Goal: Task Accomplishment & Management: Manage account settings

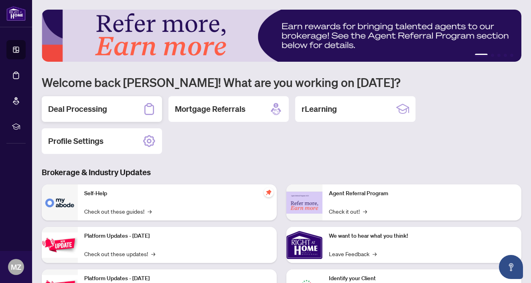
click at [79, 113] on h2 "Deal Processing" at bounding box center [77, 108] width 59 height 11
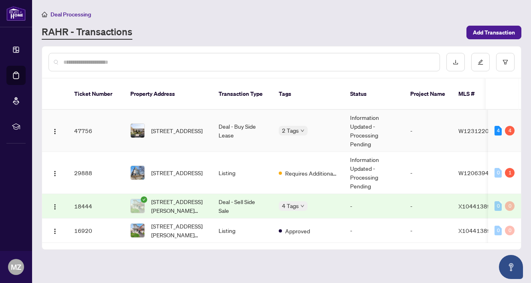
click at [363, 125] on td "Information Updated - Processing Pending" at bounding box center [374, 131] width 60 height 42
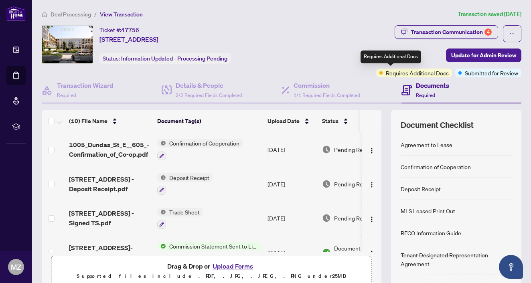
click at [404, 75] on span "Requires Additional Docs" at bounding box center [417, 73] width 63 height 9
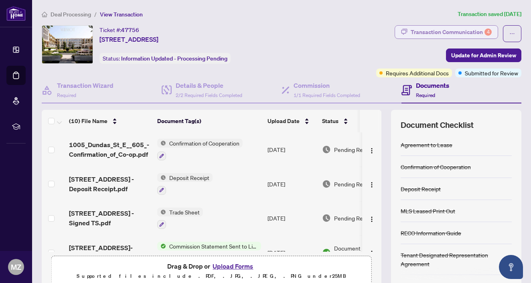
click at [461, 32] on div "Transaction Communication 4" at bounding box center [450, 32] width 81 height 13
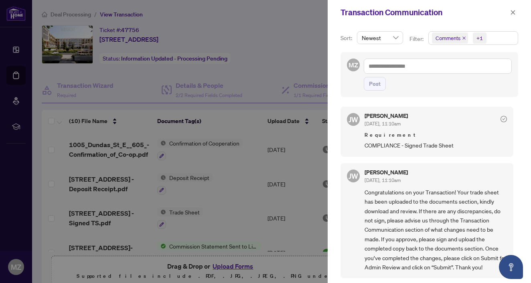
click at [388, 141] on span "COMPLIANCE - Signed Trade Sheet" at bounding box center [435, 145] width 142 height 9
click at [500, 117] on icon "check-circle" at bounding box center [503, 119] width 6 height 6
click at [515, 11] on icon "close" at bounding box center [513, 13] width 6 height 6
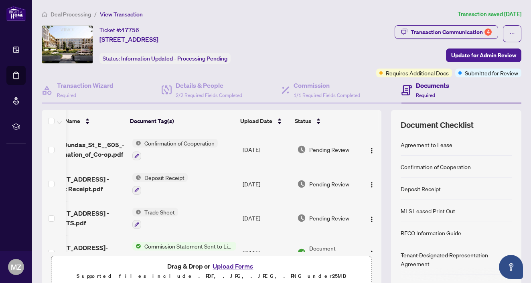
scroll to position [0, 27]
click at [480, 29] on div "Transaction Communication 4" at bounding box center [450, 32] width 81 height 13
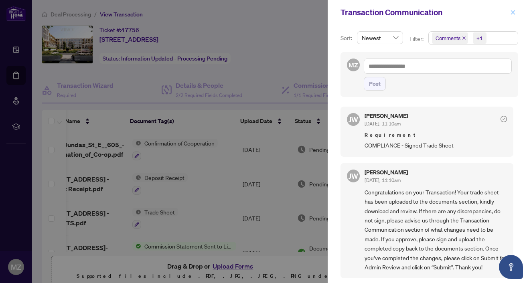
click at [517, 12] on button "button" at bounding box center [512, 13] width 10 height 10
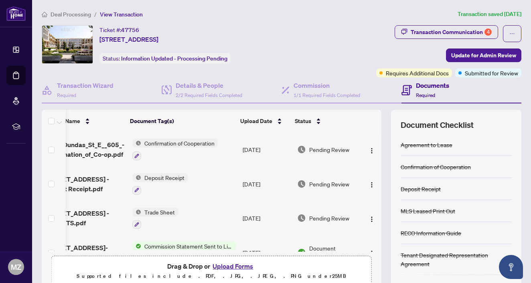
scroll to position [0, 0]
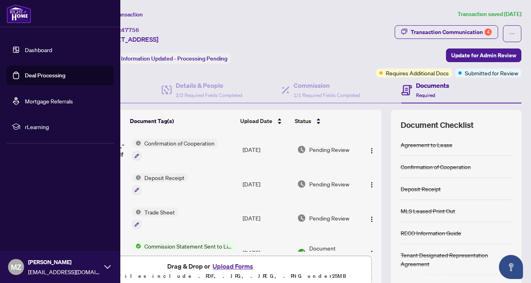
click at [34, 53] on link "Dashboard" at bounding box center [38, 49] width 27 height 7
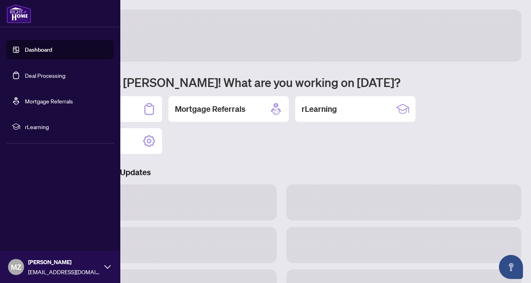
click at [34, 53] on link "Dashboard" at bounding box center [38, 49] width 27 height 7
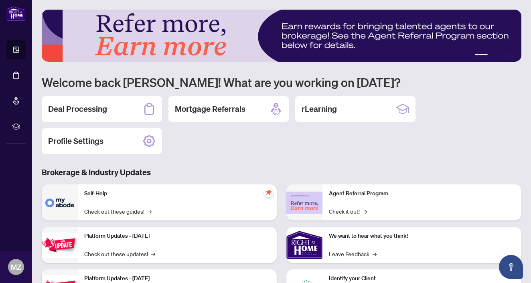
click at [226, 172] on h3 "Brokerage & Industry Updates" at bounding box center [281, 172] width 479 height 11
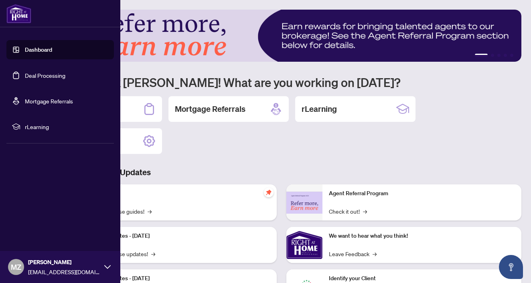
click at [109, 264] on icon at bounding box center [107, 267] width 6 height 6
click at [33, 220] on span "Logout" at bounding box center [32, 219] width 18 height 13
